Goal: Communication & Community: Answer question/provide support

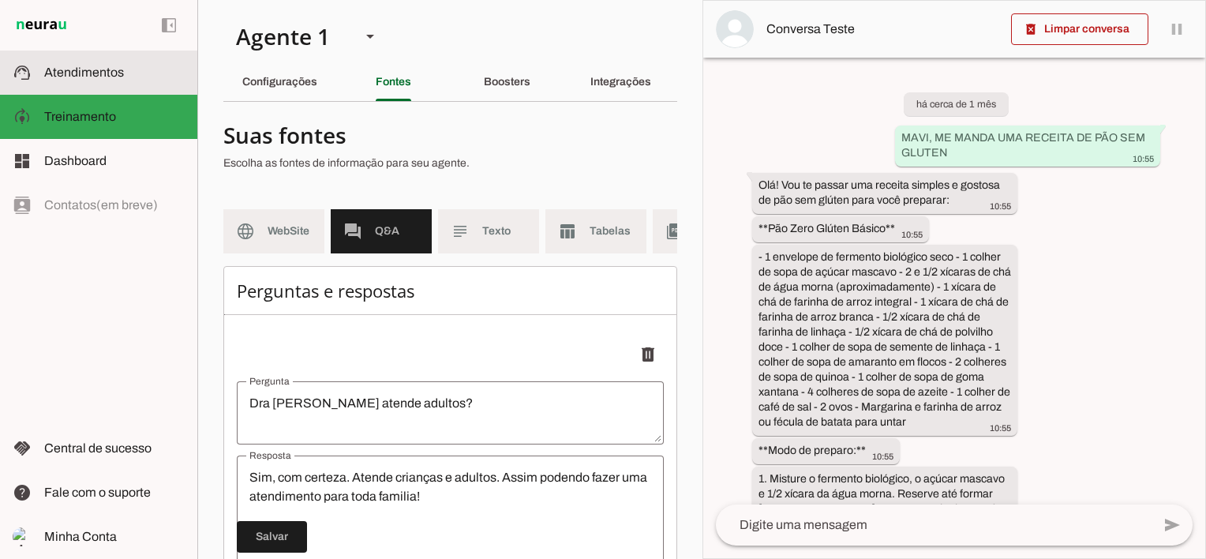
scroll to position [17016, 0]
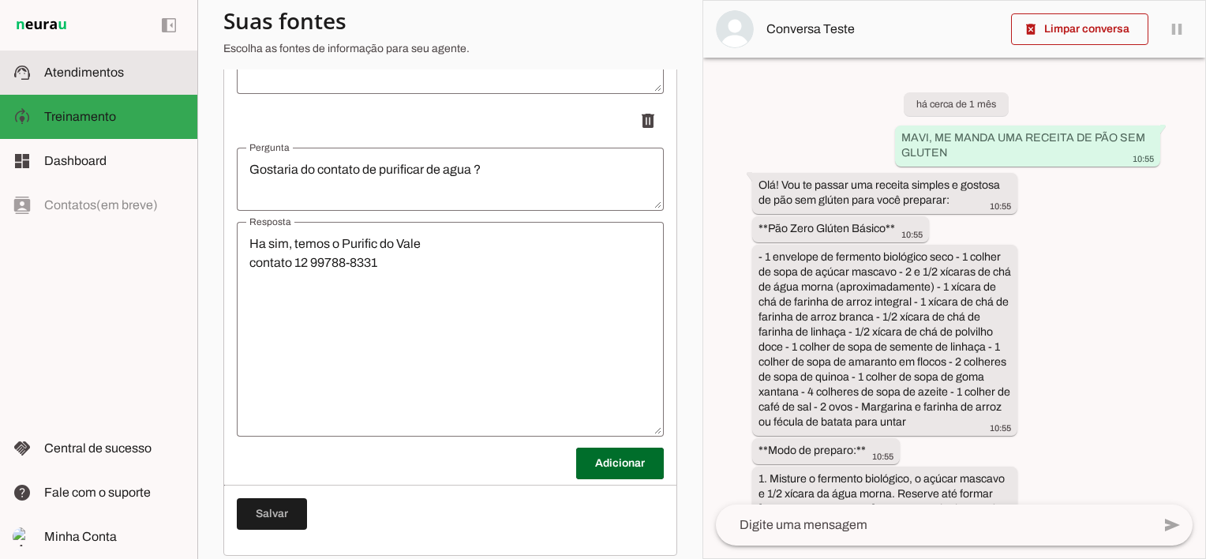
click at [121, 69] on span "Atendimentos" at bounding box center [84, 71] width 80 height 13
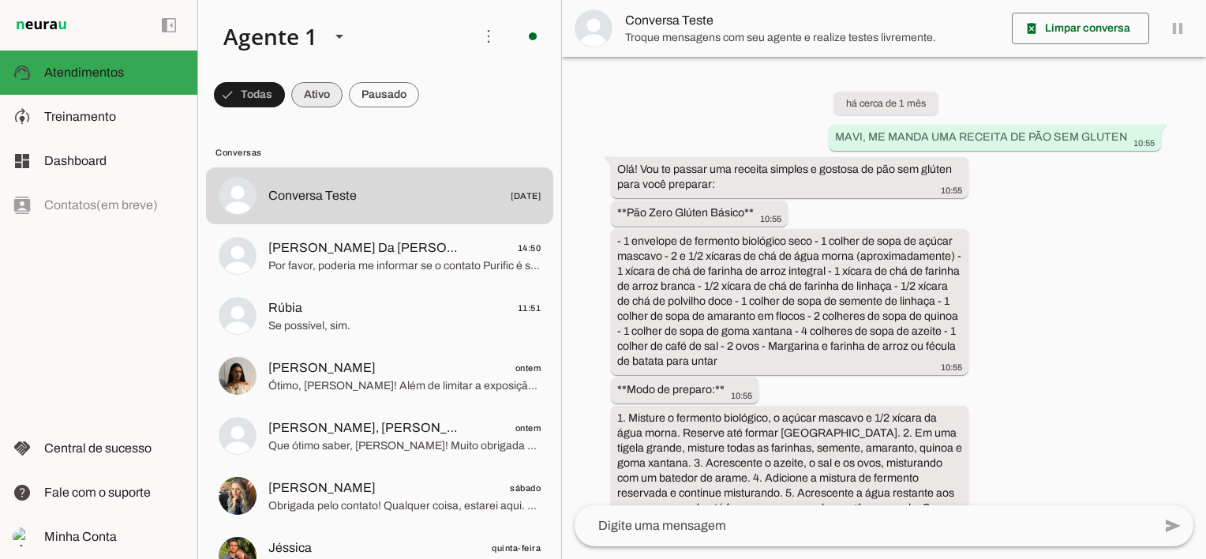
scroll to position [4271, 0]
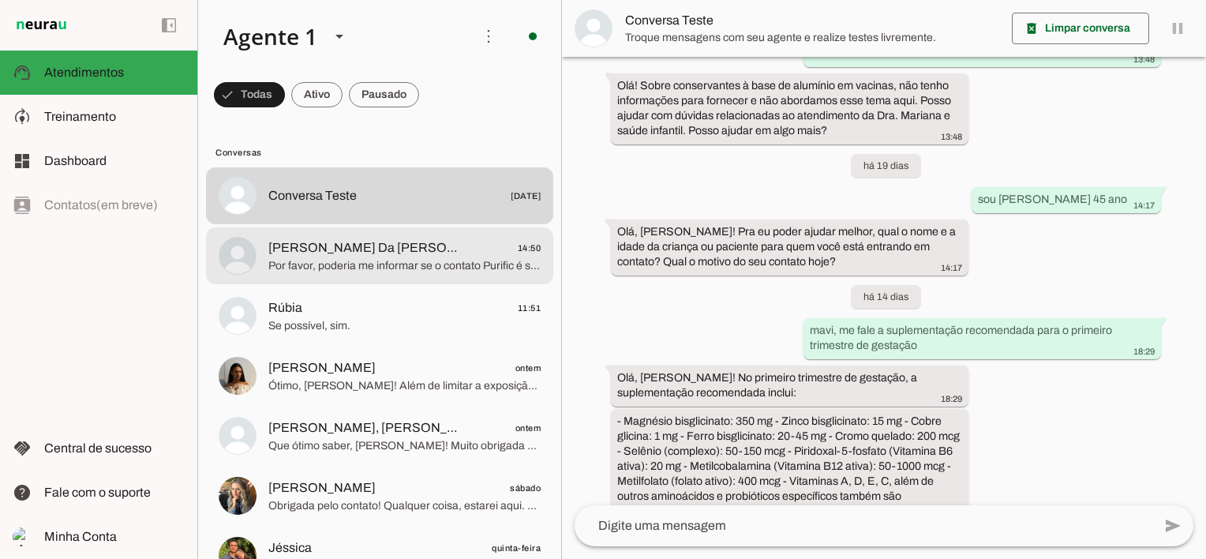
click at [318, 253] on span "[PERSON_NAME] Da [PERSON_NAME]" at bounding box center [366, 247] width 196 height 19
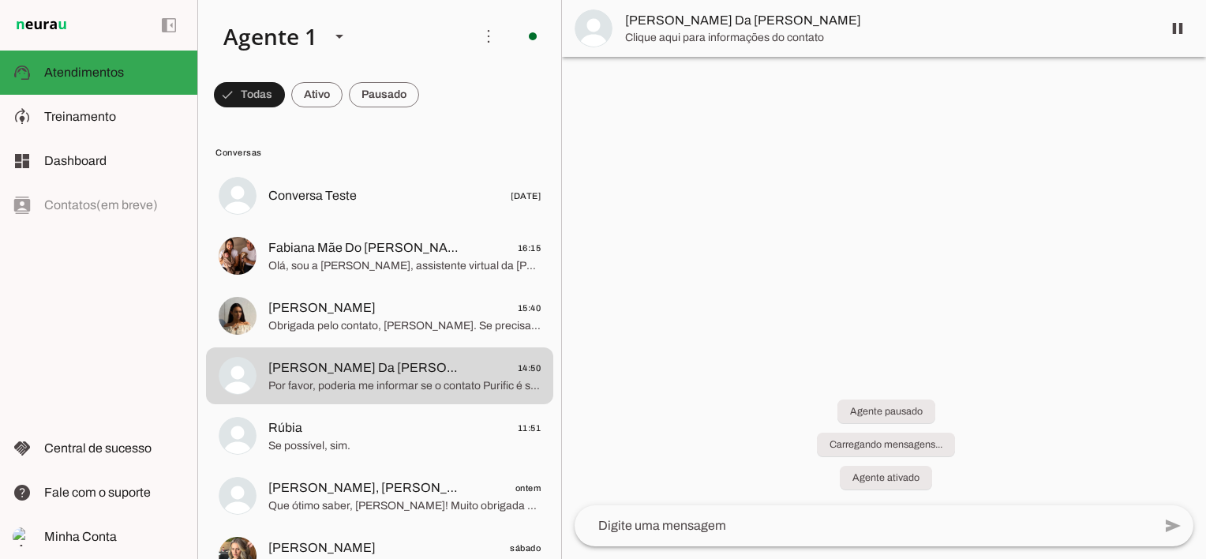
scroll to position [286, 0]
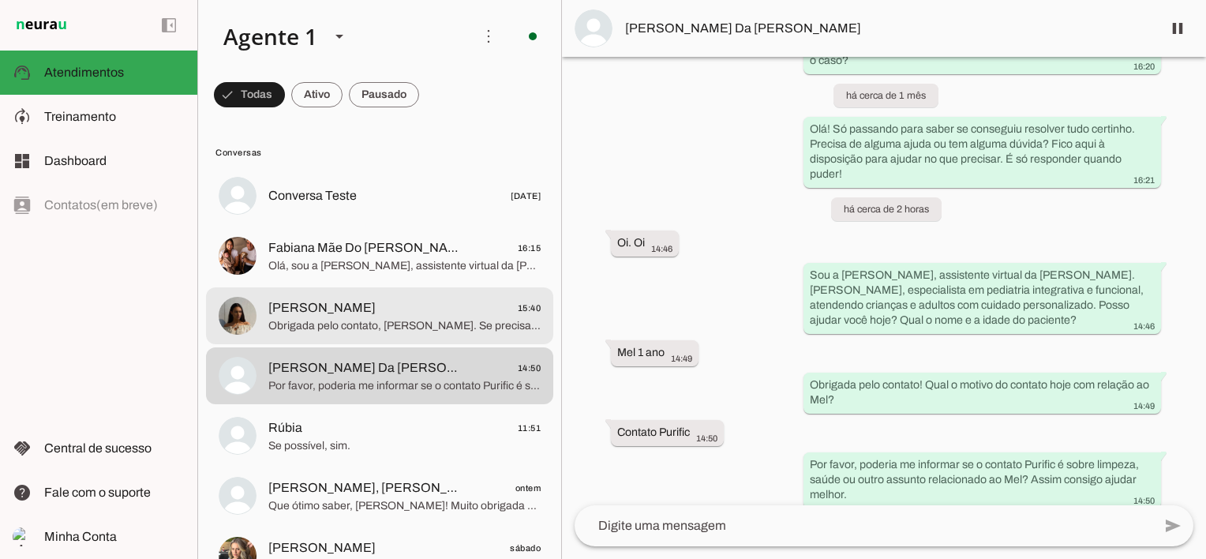
click at [347, 316] on span "[PERSON_NAME]" at bounding box center [321, 307] width 107 height 19
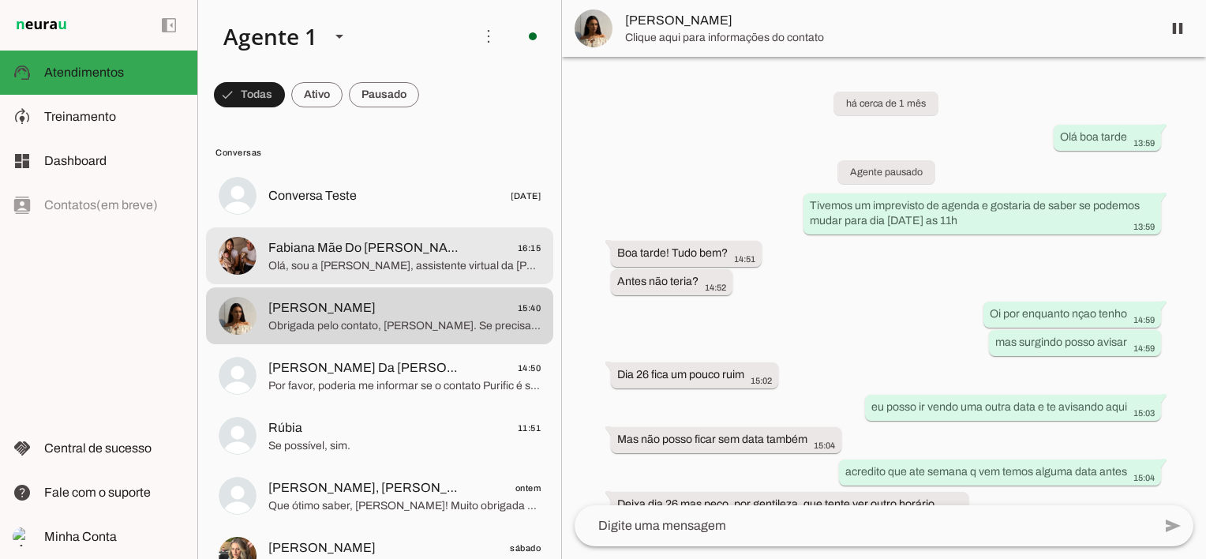
click at [349, 265] on span "Olá, sou a [PERSON_NAME], assistente virtual da [PERSON_NAME]. [PERSON_NAME], p…" at bounding box center [404, 266] width 272 height 16
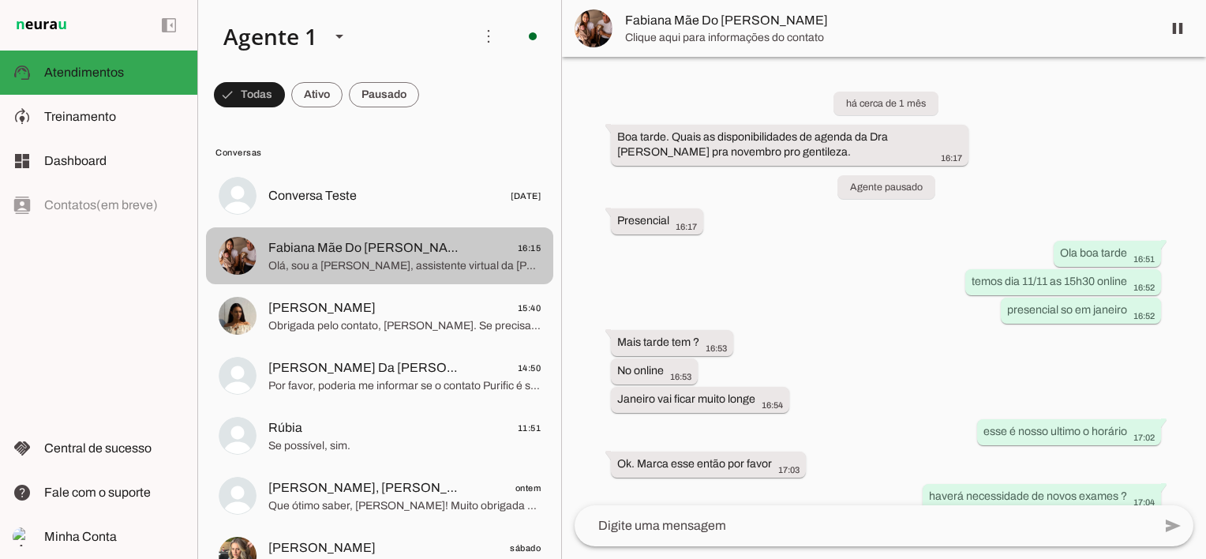
scroll to position [2091, 0]
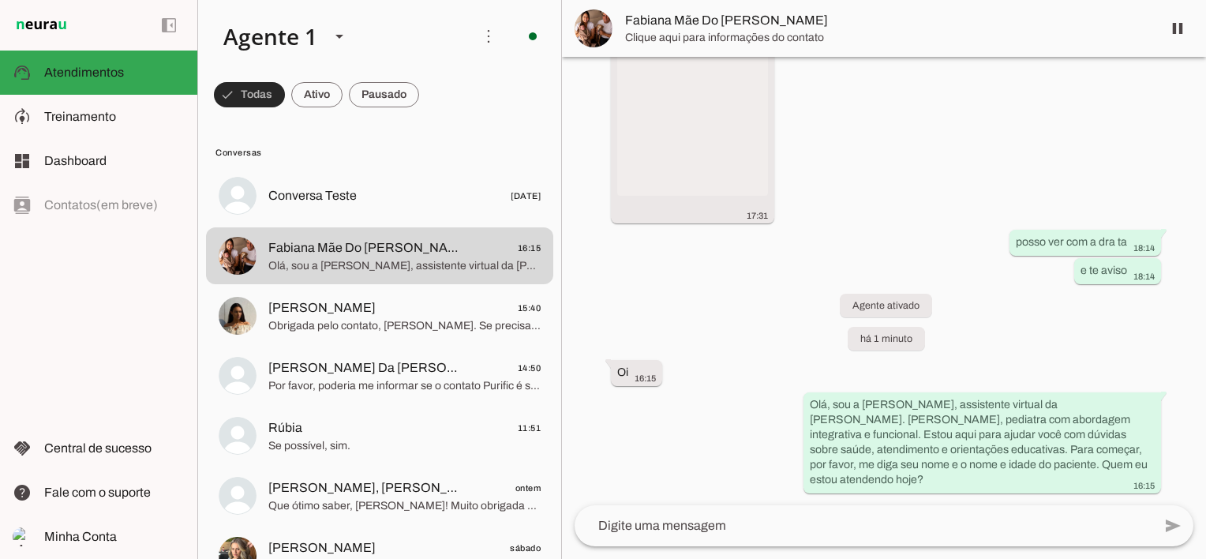
click at [258, 98] on span at bounding box center [249, 95] width 71 height 38
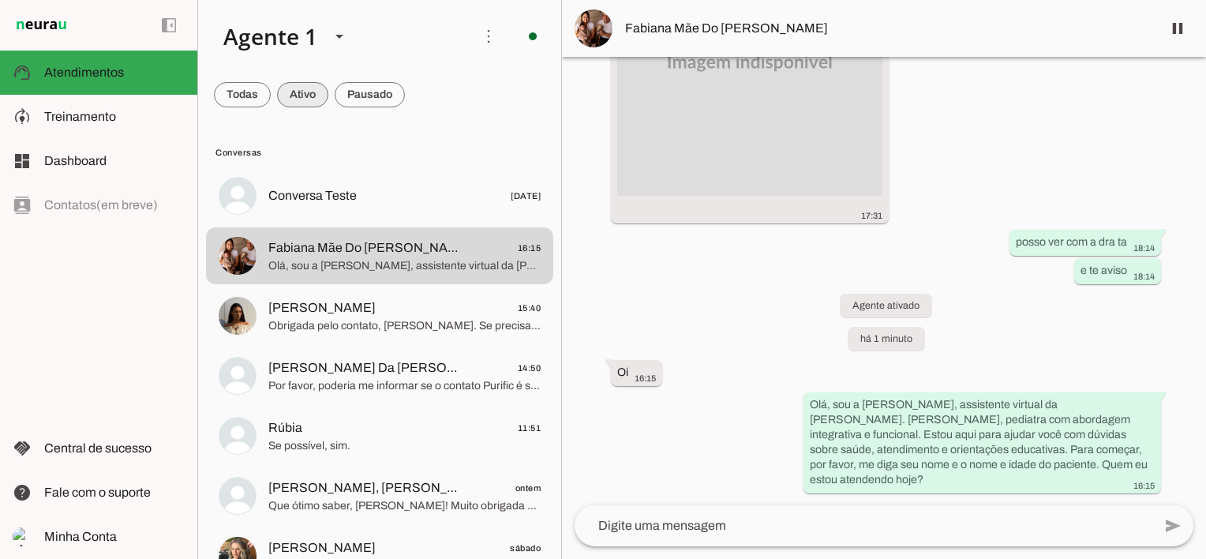
click at [300, 95] on span at bounding box center [302, 95] width 51 height 38
click at [243, 97] on span at bounding box center [242, 95] width 57 height 38
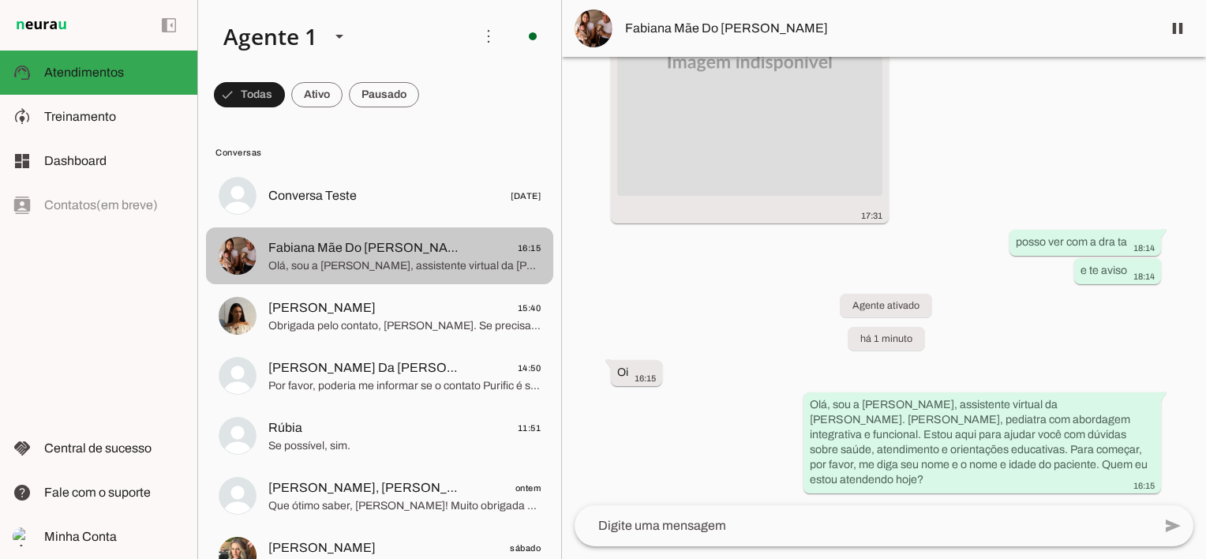
click at [322, 261] on span "Olá, sou a [PERSON_NAME], assistente virtual da [PERSON_NAME]. [PERSON_NAME], p…" at bounding box center [404, 266] width 272 height 16
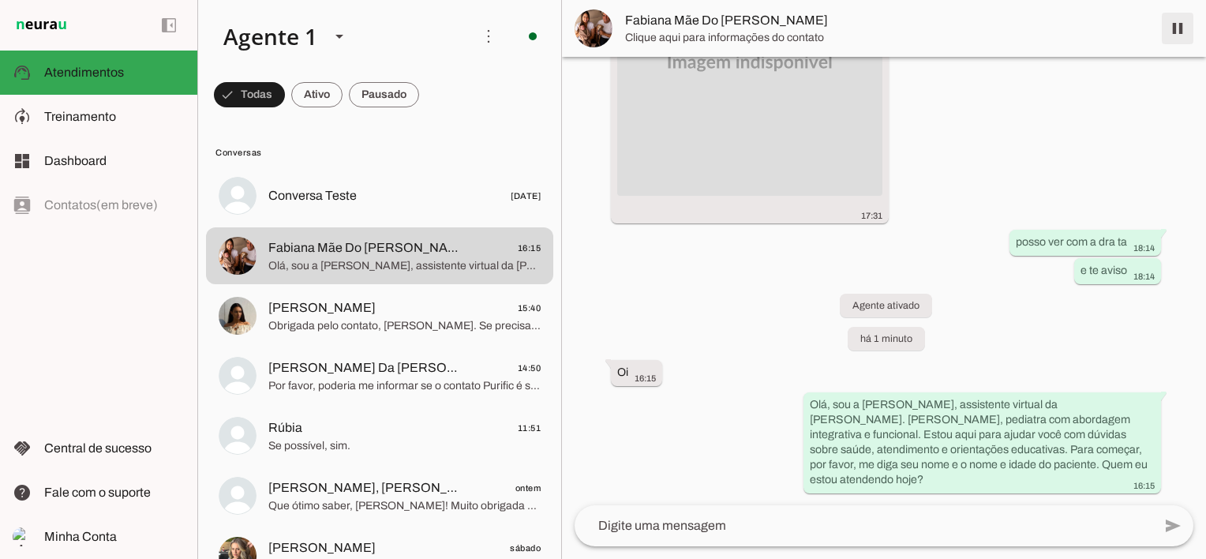
click at [1181, 22] on span at bounding box center [1177, 28] width 38 height 38
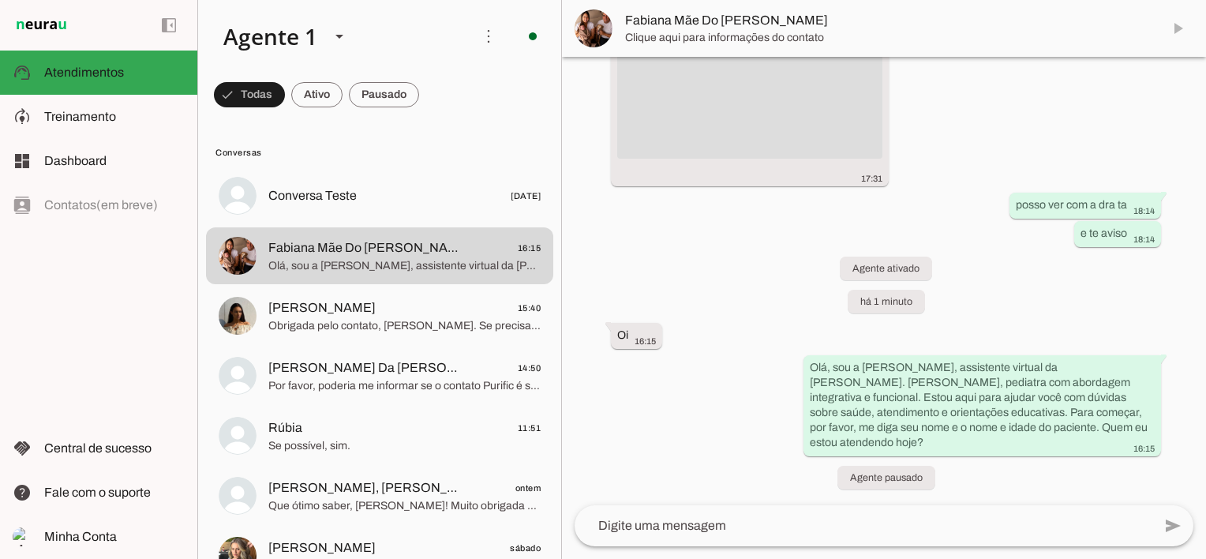
click at [1175, 25] on md-item "Fabiana Mãe Do [PERSON_NAME]" at bounding box center [884, 28] width 644 height 57
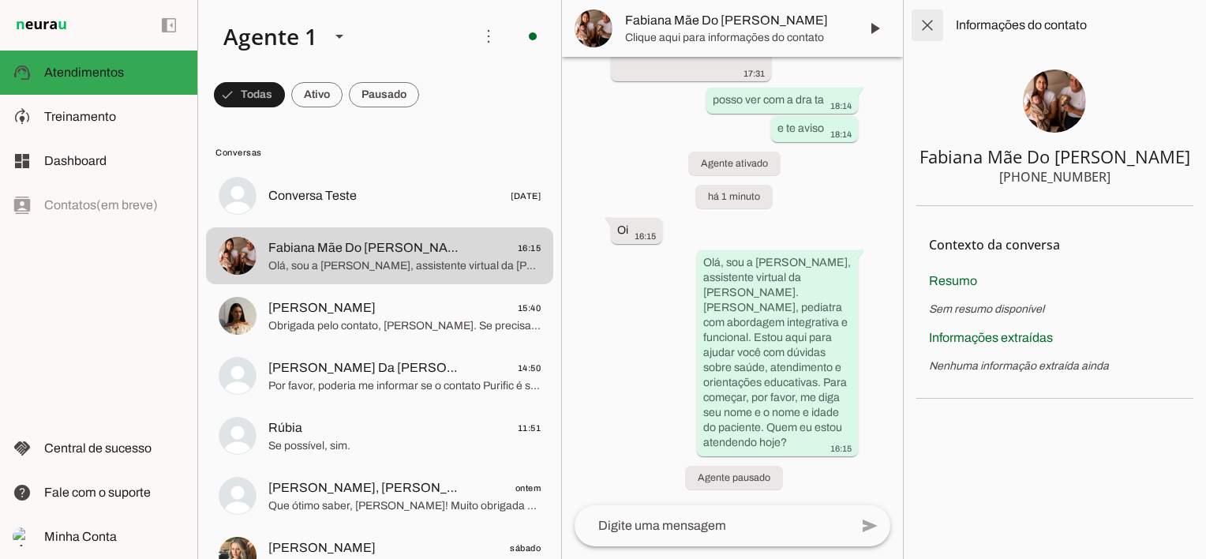
click at [924, 16] on span at bounding box center [927, 25] width 38 height 38
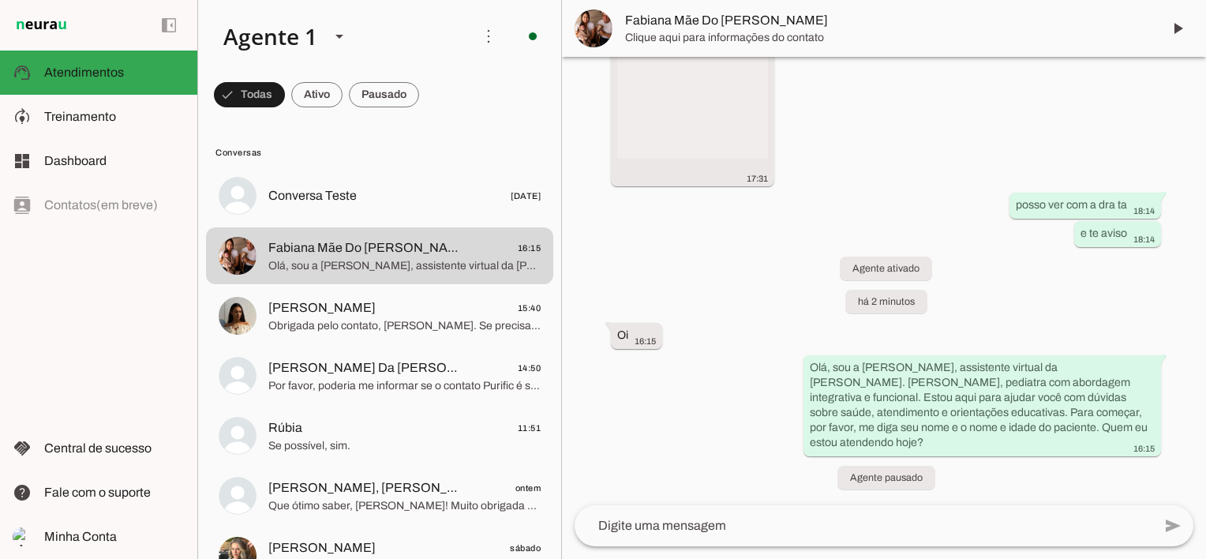
scroll to position [2128, 0]
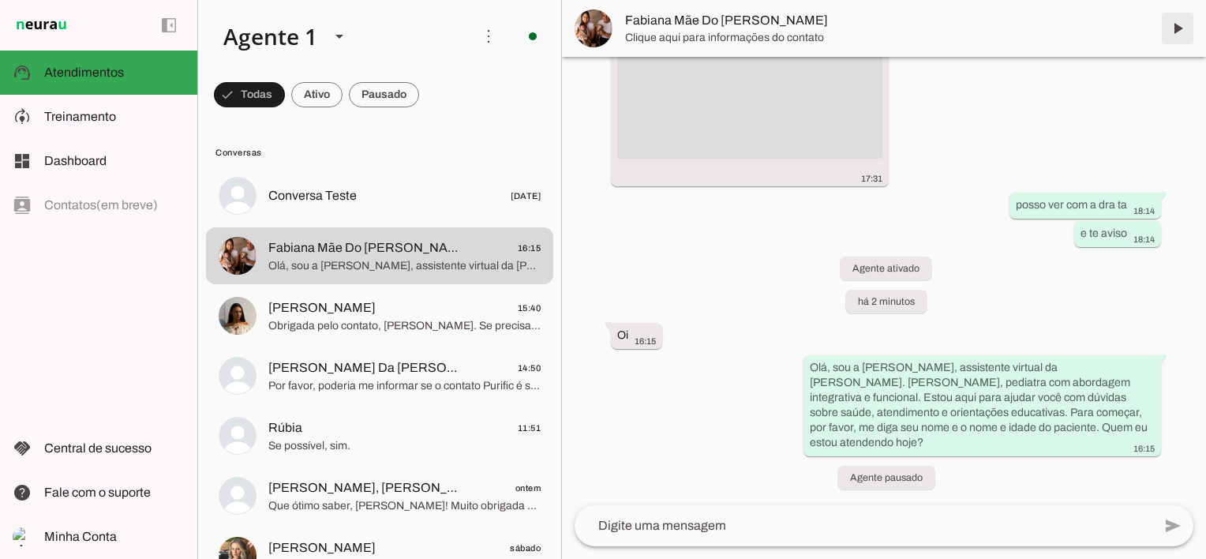
click at [1179, 26] on span at bounding box center [1177, 28] width 38 height 38
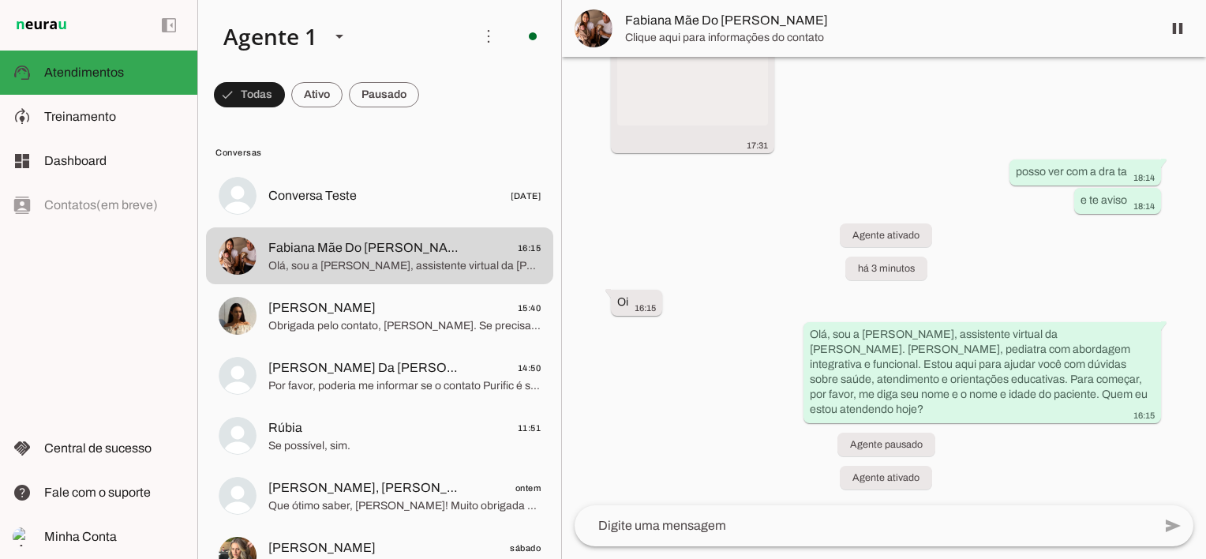
scroll to position [0, 0]
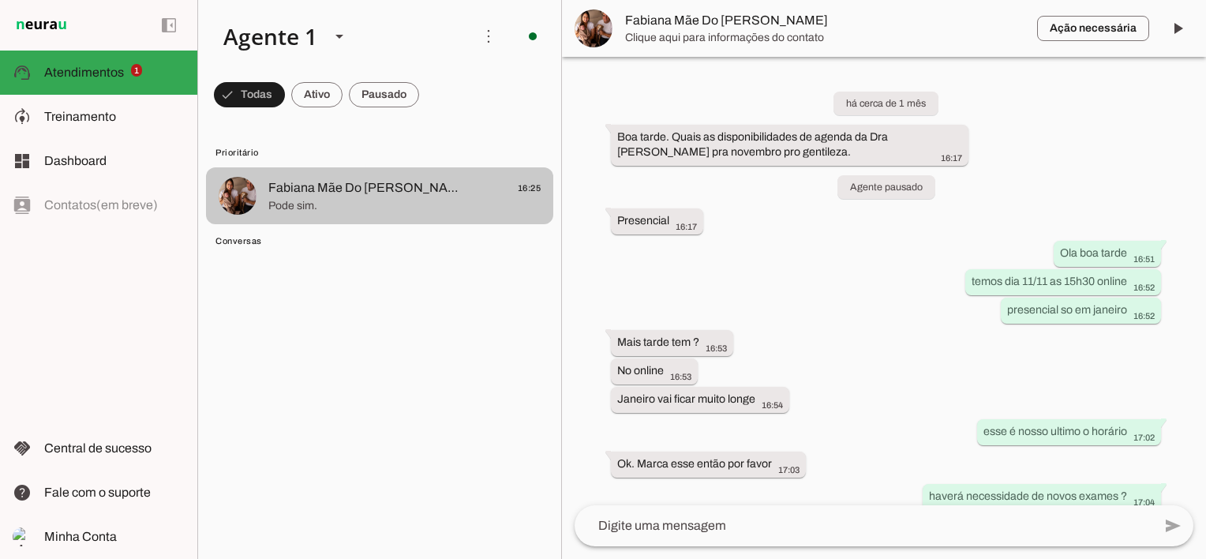
click at [359, 202] on span "Pode sim." at bounding box center [404, 206] width 272 height 16
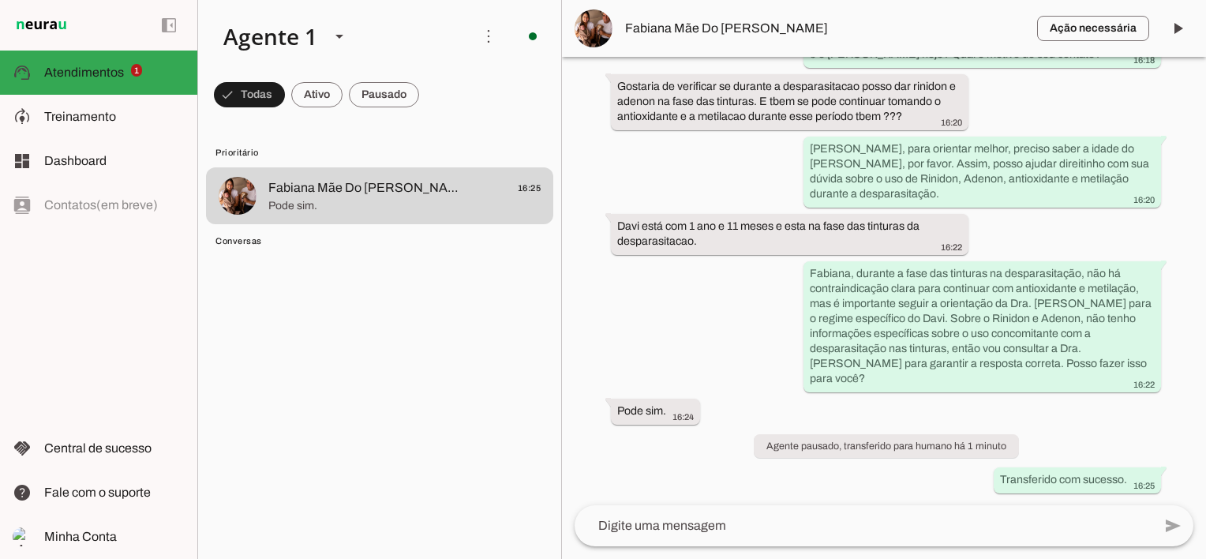
scroll to position [2651, 0]
